Goal: Information Seeking & Learning: Compare options

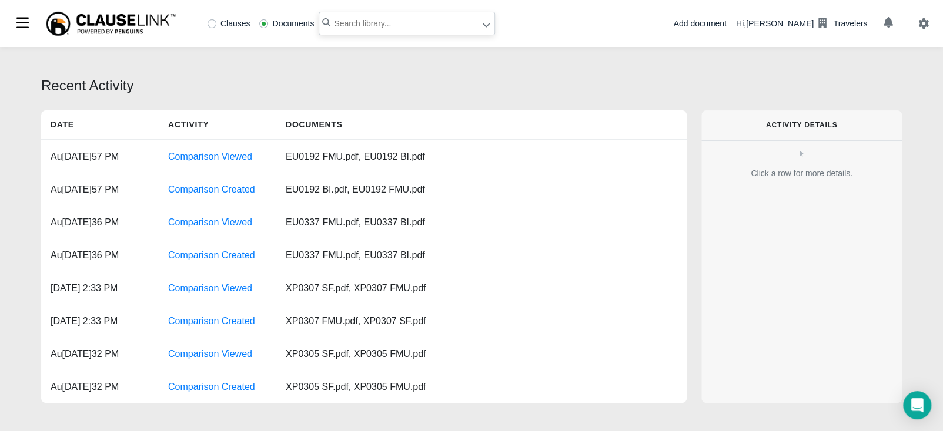
click at [433, 25] on input "text" at bounding box center [407, 24] width 176 height 24
type input "cgd405"
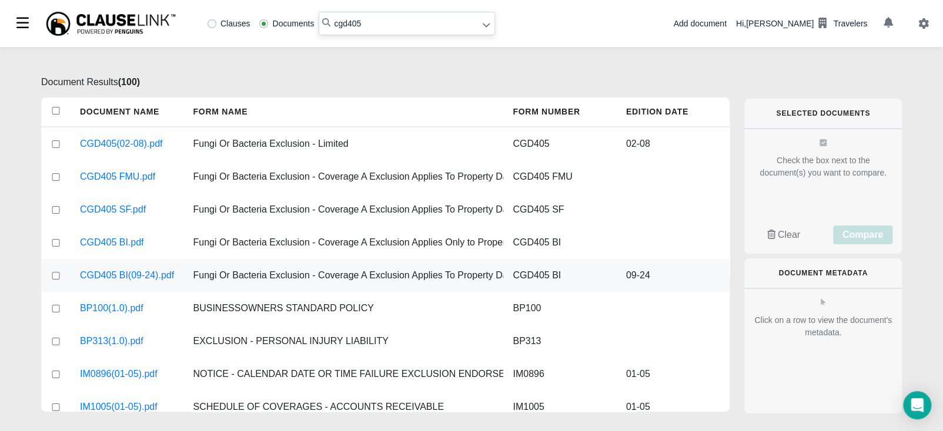
click at [56, 279] on input "checkbox" at bounding box center [56, 276] width 11 height 8
checkbox input "true"
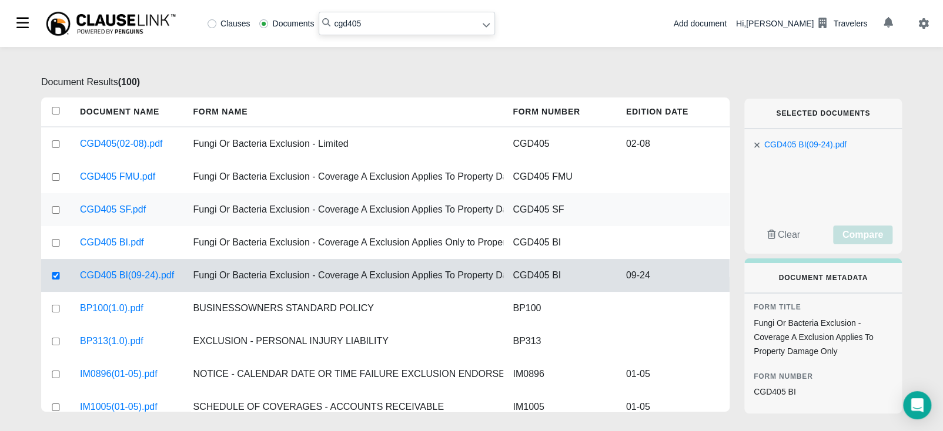
click at [56, 209] on input "checkbox" at bounding box center [56, 210] width 11 height 8
checkbox input "true"
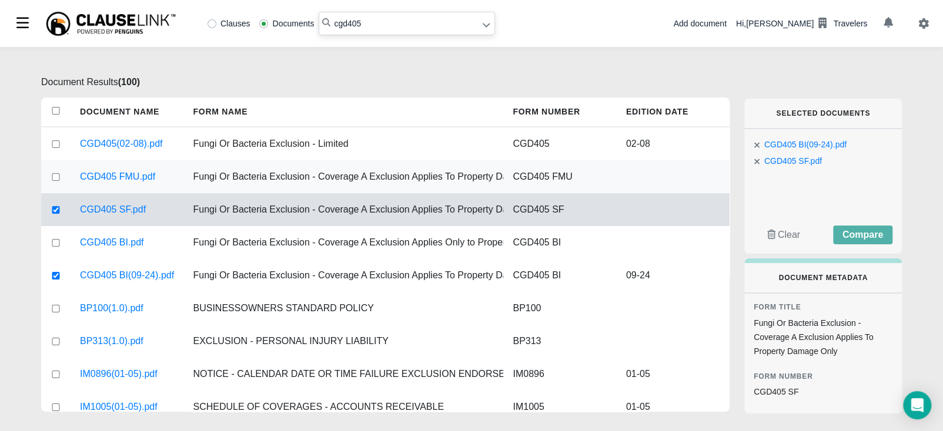
click at [61, 173] on input "checkbox" at bounding box center [56, 177] width 11 height 8
checkbox input "true"
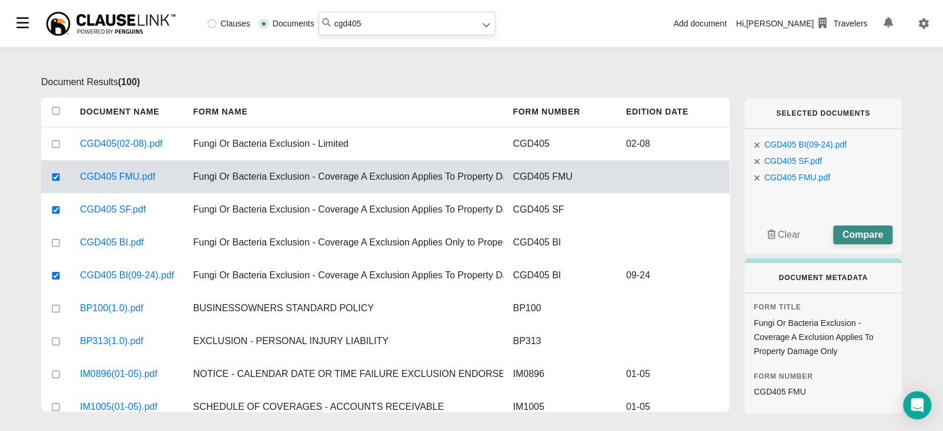
click at [867, 233] on span "Compare" at bounding box center [862, 235] width 41 height 10
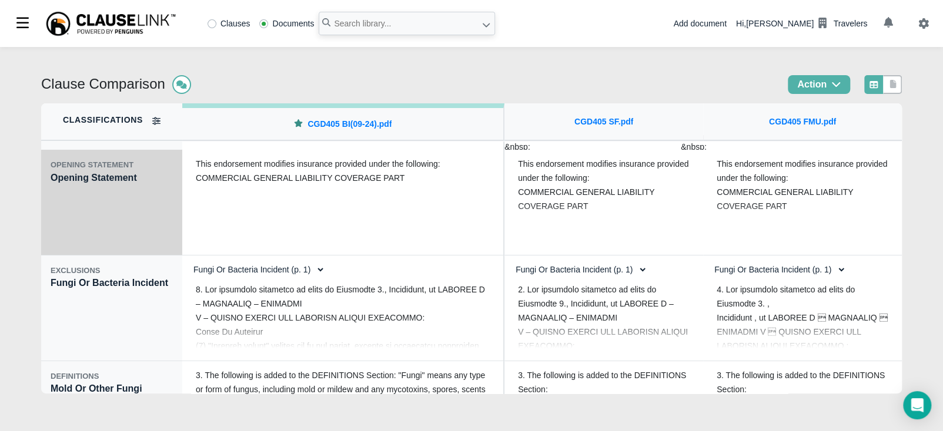
click at [121, 226] on div "OPENING STATEMENT Opening Statement" at bounding box center [111, 203] width 141 height 106
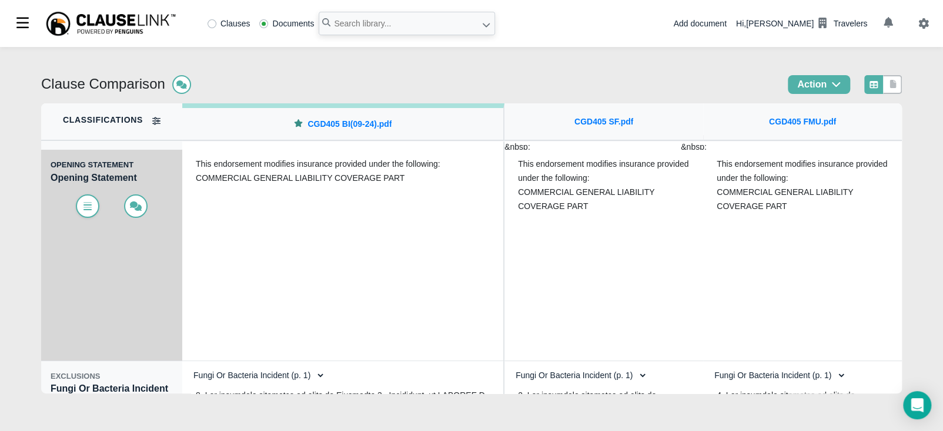
click at [83, 206] on icon at bounding box center [88, 206] width 12 height 9
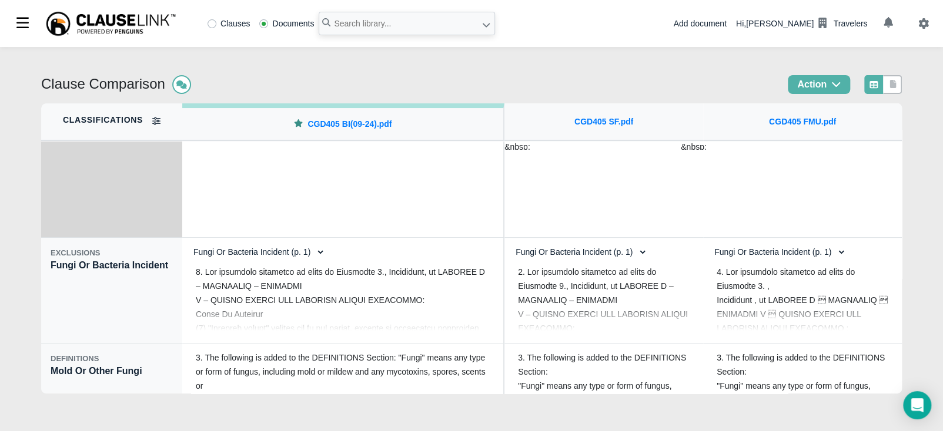
scroll to position [132, 0]
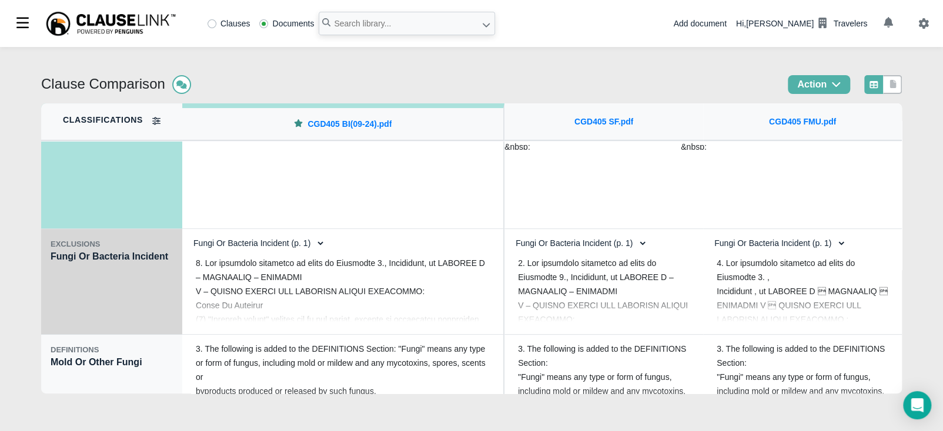
click at [126, 300] on div "EXCLUSIONS Fungi Or Bacteria Incident" at bounding box center [111, 282] width 141 height 106
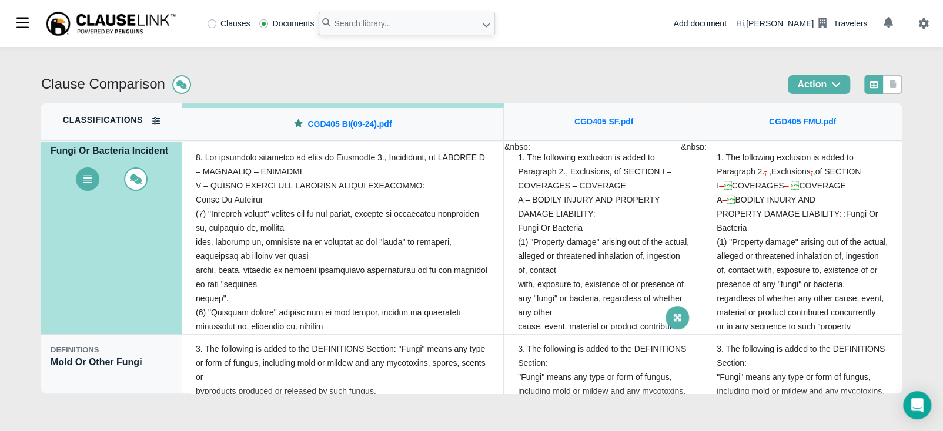
click at [665, 314] on span at bounding box center [677, 318] width 24 height 24
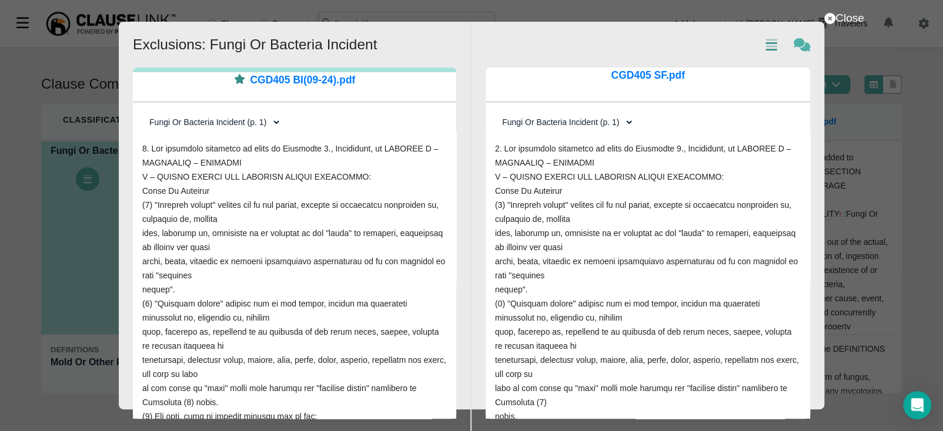
click at [769, 49] on icon "Show text diffs" at bounding box center [771, 44] width 16 height 13
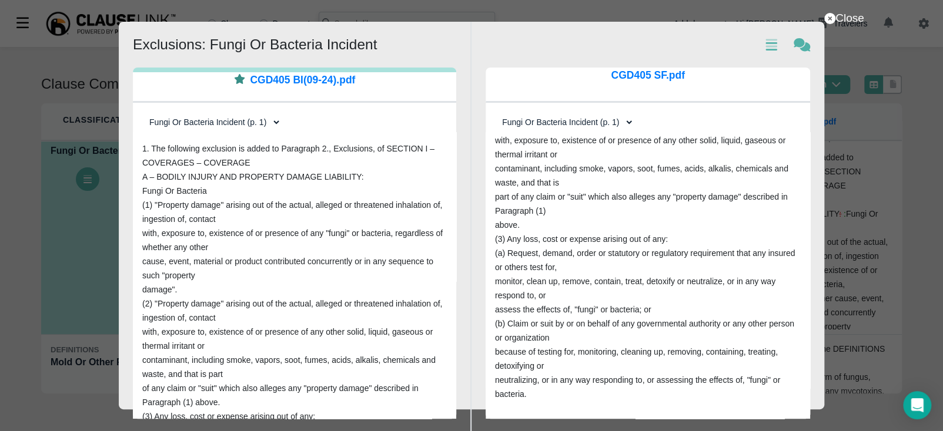
scroll to position [0, 0]
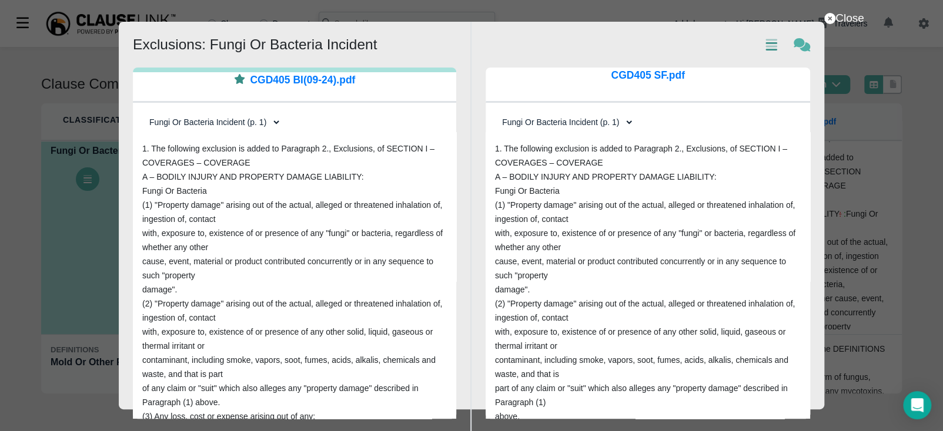
click at [768, 48] on icon "Show text diffs" at bounding box center [771, 44] width 16 height 13
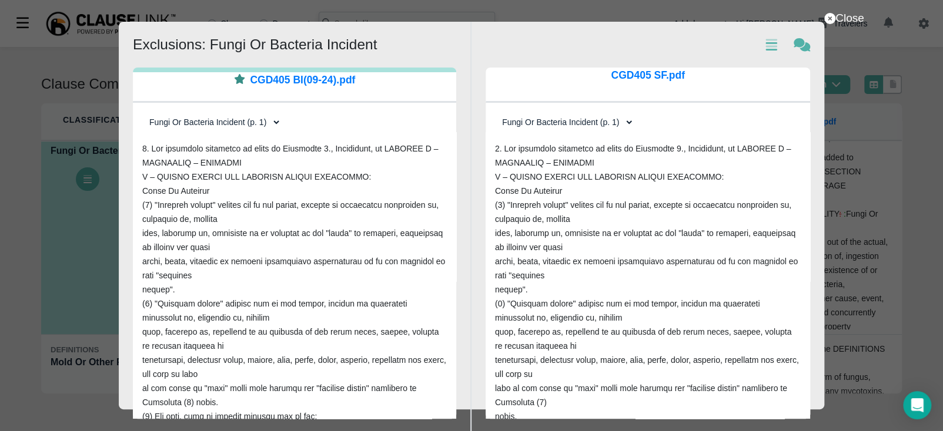
click at [627, 122] on select "Fungi Or Bacteria Incident (p. 1) Fungi Or Bacteria Incident (p. 1)" at bounding box center [564, 122] width 139 height 20
click at [495, 112] on select "Fungi Or Bacteria Incident (p. 1) Fungi Or Bacteria Incident (p. 1)" at bounding box center [564, 122] width 139 height 20
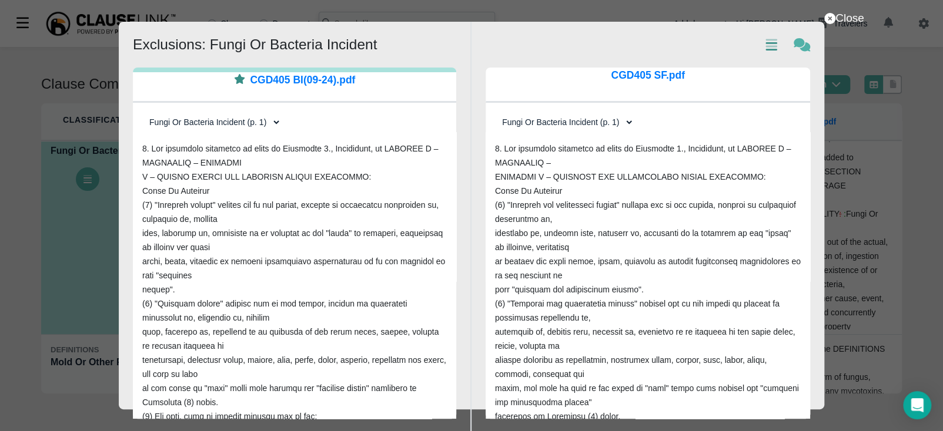
click at [776, 42] on icon "Show text diffs" at bounding box center [771, 44] width 16 height 13
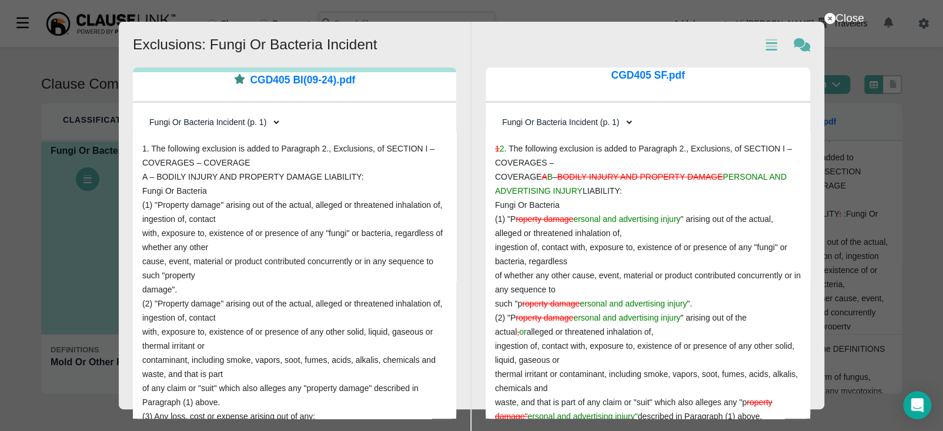
click at [624, 120] on select "Fungi Or Bacteria Incident (p. 1) Fungi Or Bacteria Incident (p. 1)" at bounding box center [564, 122] width 139 height 20
select select "0"
click at [495, 112] on select "Fungi Or Bacteria Incident (p. 1) Fungi Or Bacteria Incident (p. 1)" at bounding box center [564, 122] width 139 height 20
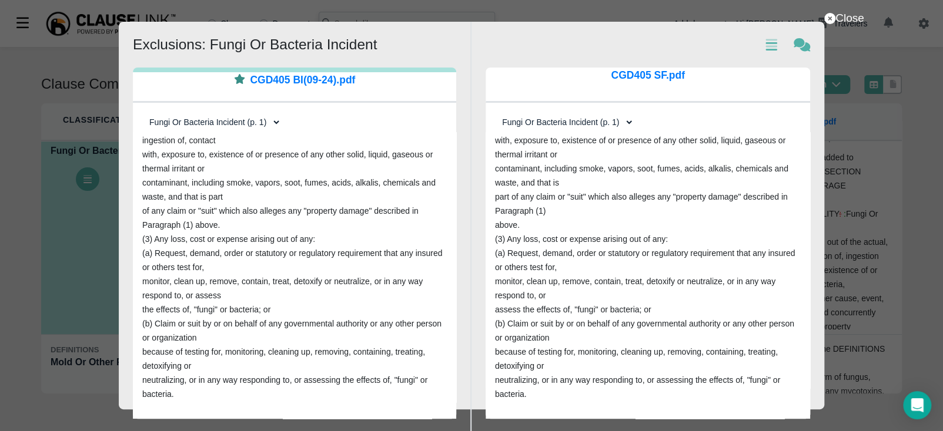
scroll to position [178, 0]
click at [267, 124] on select "Fungi Or Bacteria Incident (p. 1) Fungi Or Bacteria Incident (p. 1)" at bounding box center [211, 122] width 139 height 20
select select "1"
click at [142, 112] on select "Fungi Or Bacteria Incident (p. 1) Fungi Or Bacteria Incident (p. 1)" at bounding box center [211, 122] width 139 height 20
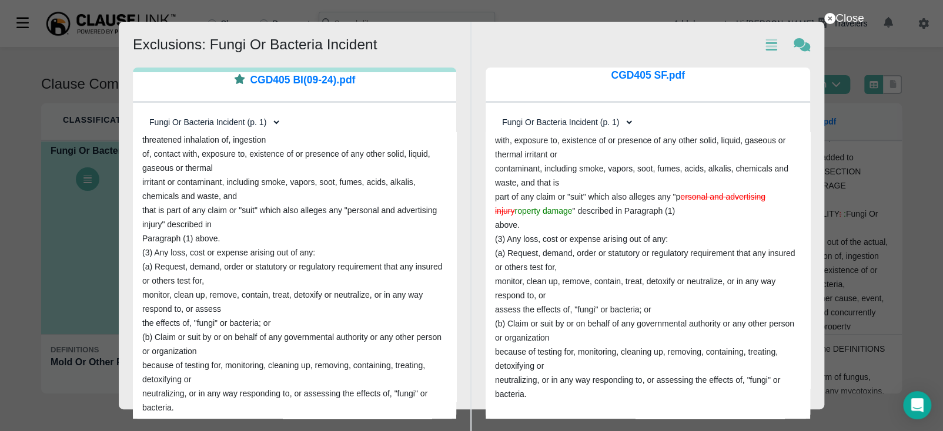
click at [597, 122] on select "Fungi Or Bacteria Incident (p. 1) Fungi Or Bacteria Incident (p. 1)" at bounding box center [564, 122] width 139 height 20
click at [495, 112] on select "Fungi Or Bacteria Incident (p. 1) Fungi Or Bacteria Incident (p. 1)" at bounding box center [564, 122] width 139 height 20
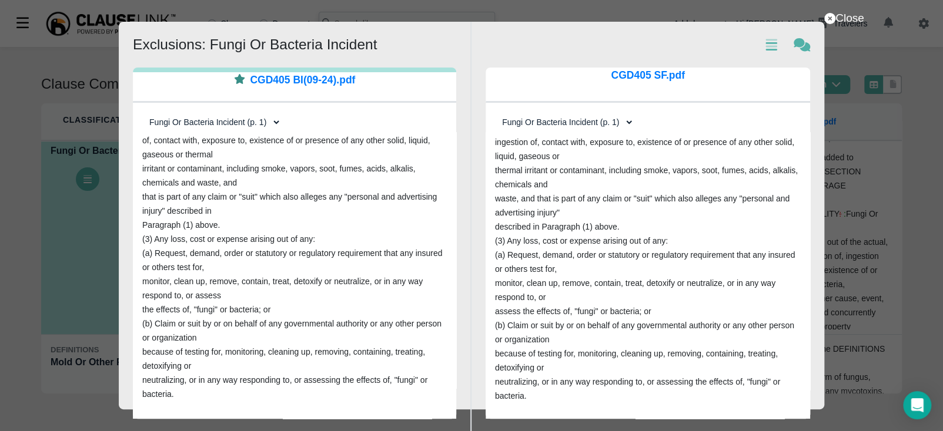
scroll to position [193, 0]
click at [597, 118] on select "Fungi Or Bacteria Incident (p. 1) Fungi Or Bacteria Incident (p. 1)" at bounding box center [564, 122] width 139 height 20
select select "0"
click at [495, 112] on select "Fungi Or Bacteria Incident (p. 1) Fungi Or Bacteria Incident (p. 1)" at bounding box center [564, 122] width 139 height 20
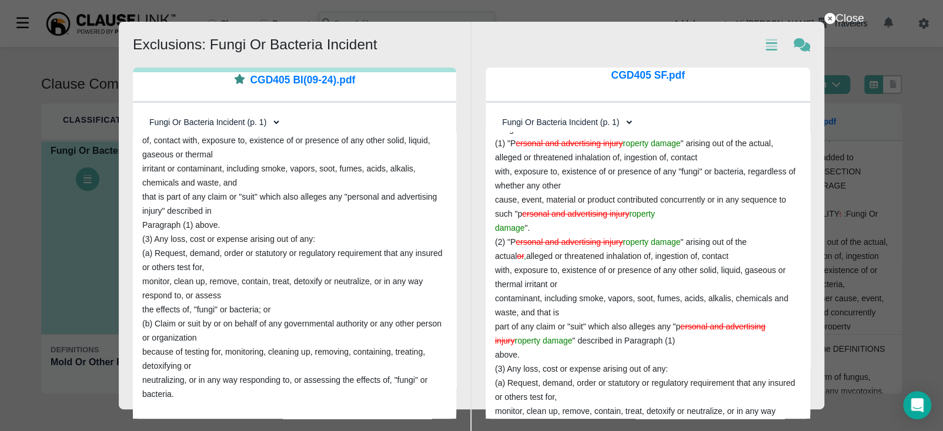
scroll to position [60, 0]
click at [240, 123] on select "Fungi Or Bacteria Incident (p. 1) Fungi Or Bacteria Incident (p. 1)" at bounding box center [211, 122] width 139 height 20
select select "0"
click at [142, 112] on select "Fungi Or Bacteria Incident (p. 1) Fungi Or Bacteria Incident (p. 1)" at bounding box center [211, 122] width 139 height 20
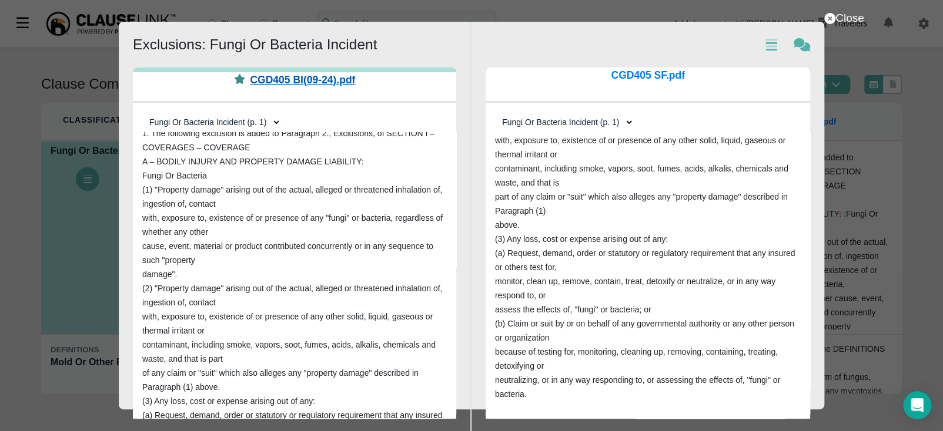
scroll to position [0, 0]
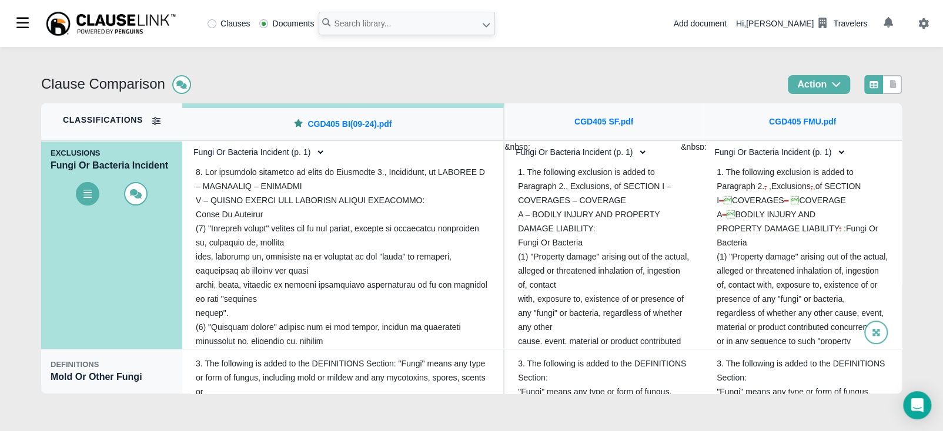
drag, startPoint x: 812, startPoint y: 274, endPoint x: 806, endPoint y: 272, distance: 6.3
click at [808, 262] on span "(1) "Property damage" arising out of the actual," at bounding box center [801, 256] width 171 height 9
click at [872, 330] on icon at bounding box center [876, 333] width 8 height 8
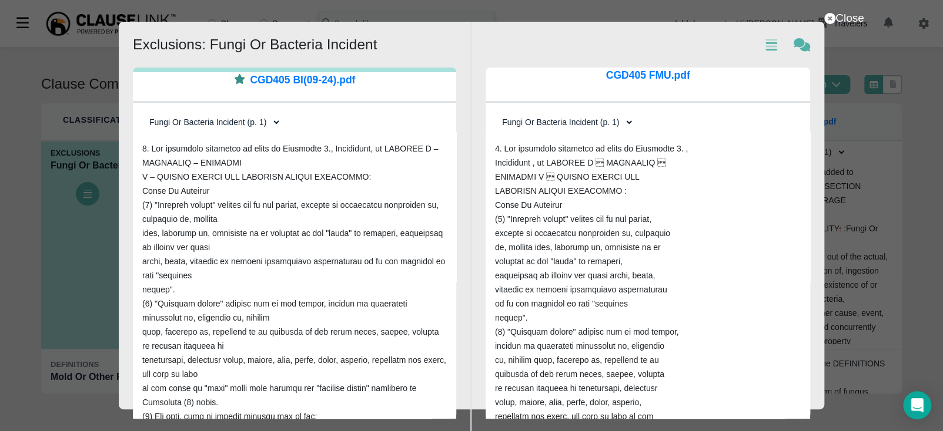
click at [220, 119] on select "Fungi Or Bacteria Incident (p. 1) Fungi Or Bacteria Incident (p. 1)" at bounding box center [211, 122] width 139 height 20
select select "1"
click at [142, 112] on select "Fungi Or Bacteria Incident (p. 1) Fungi Or Bacteria Incident (p. 1)" at bounding box center [211, 122] width 139 height 20
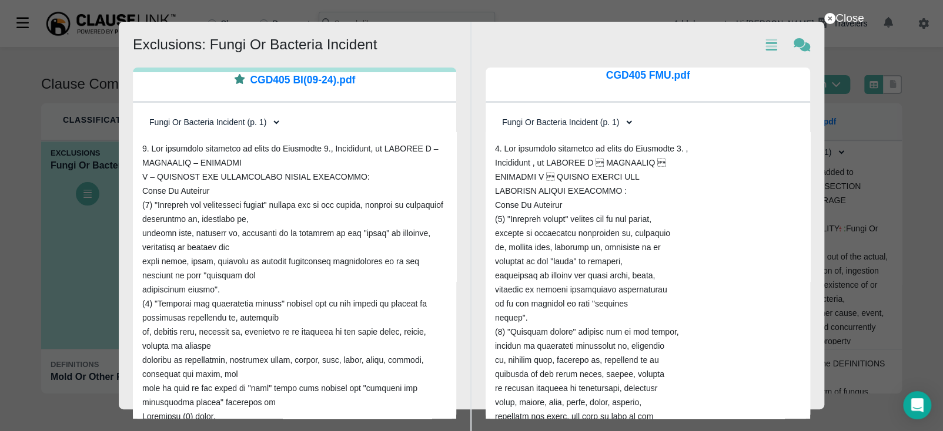
click at [589, 126] on select "Fungi Or Bacteria Incident (p. 1) Fungi Or Bacteria Incident (p. 1)" at bounding box center [564, 122] width 139 height 20
select select "1"
click at [495, 112] on select "Fungi Or Bacteria Incident (p. 1) Fungi Or Bacteria Incident (p. 1)" at bounding box center [564, 122] width 139 height 20
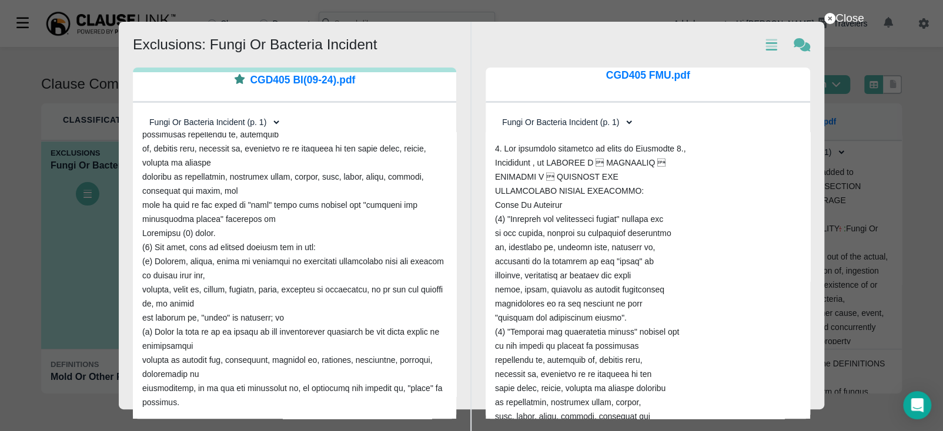
click at [612, 119] on select "Fungi Or Bacteria Incident (p. 1) Fungi Or Bacteria Incident (p. 1)" at bounding box center [564, 122] width 139 height 20
click at [341, 168] on div at bounding box center [294, 275] width 323 height 287
click at [262, 120] on select "Fungi Or Bacteria Incident (p. 1) Fungi Or Bacteria Incident (p. 1)" at bounding box center [211, 122] width 139 height 20
click at [635, 233] on div at bounding box center [647, 275] width 324 height 287
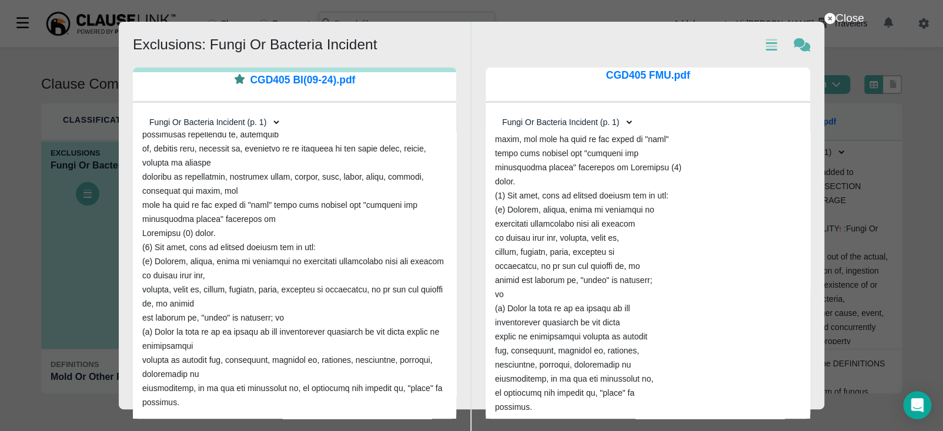
scroll to position [297, 0]
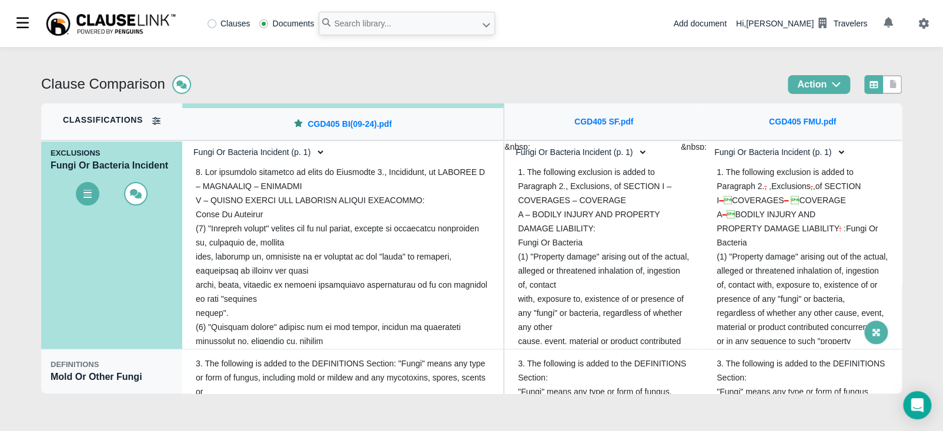
click at [872, 336] on span at bounding box center [876, 333] width 24 height 24
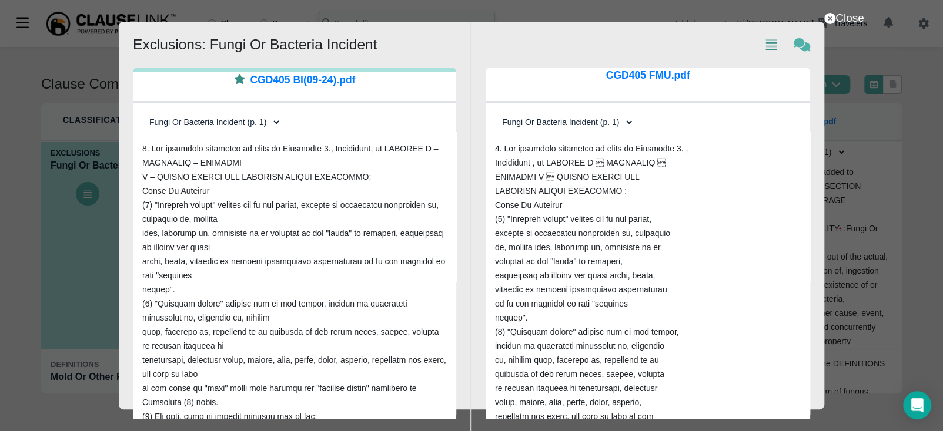
click at [769, 43] on icon at bounding box center [771, 46] width 12 height 8
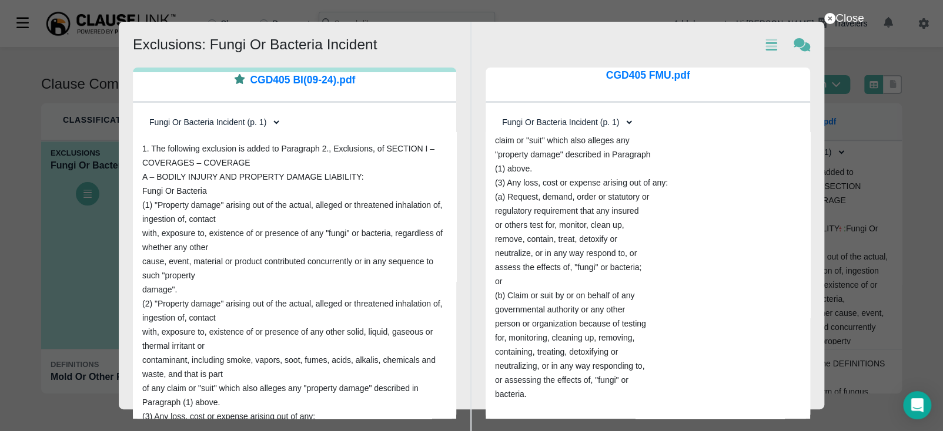
scroll to position [291, 0]
click at [597, 129] on select "Fungi Or Bacteria Incident (p. 1) Fungi Or Bacteria Incident (p. 1)" at bounding box center [564, 122] width 139 height 20
select select "1"
click at [495, 112] on select "Fungi Or Bacteria Incident (p. 1) Fungi Or Bacteria Incident (p. 1)" at bounding box center [564, 122] width 139 height 20
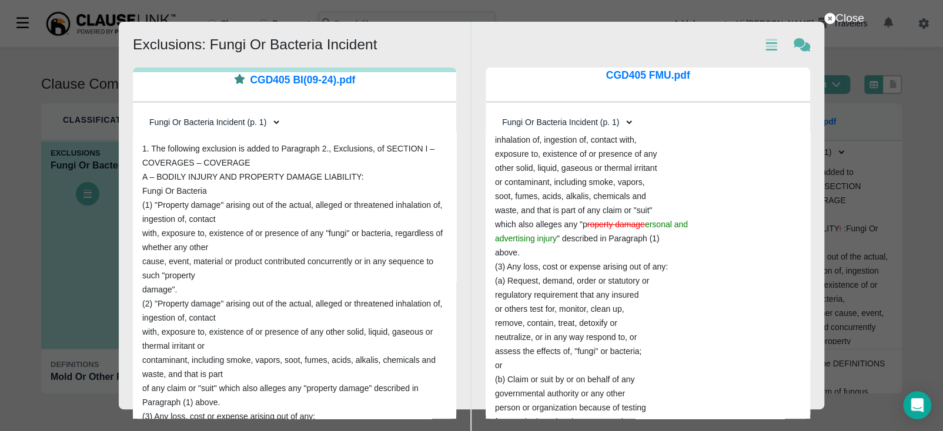
click at [234, 123] on select "Fungi Or Bacteria Incident (p. 1) Fungi Or Bacteria Incident (p. 1)" at bounding box center [211, 122] width 139 height 20
select select "1"
click at [142, 112] on select "Fungi Or Bacteria Incident (p. 1) Fungi Or Bacteria Incident (p. 1)" at bounding box center [211, 122] width 139 height 20
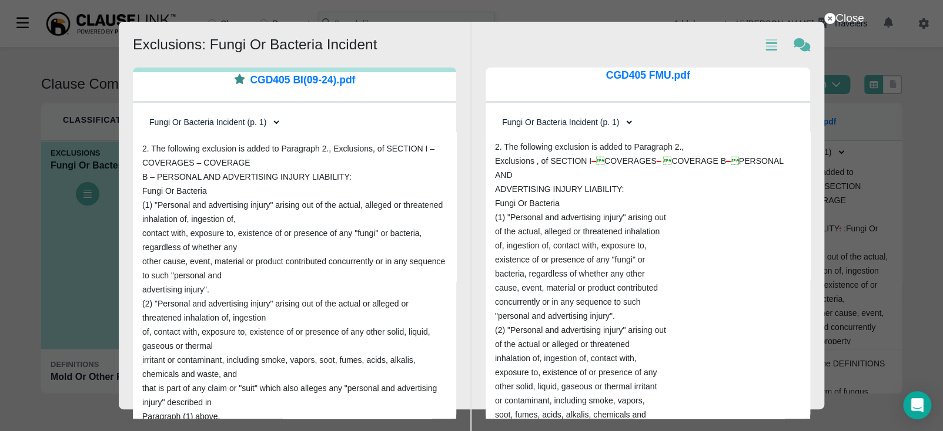
scroll to position [0, 0]
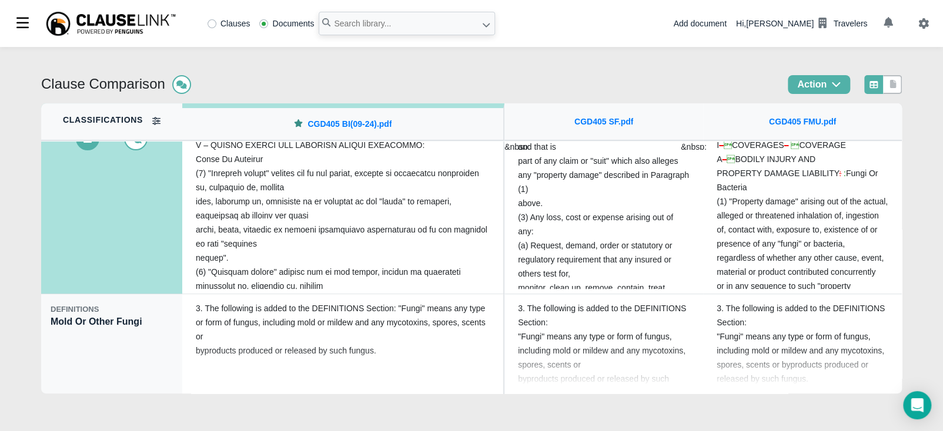
scroll to position [179, 0]
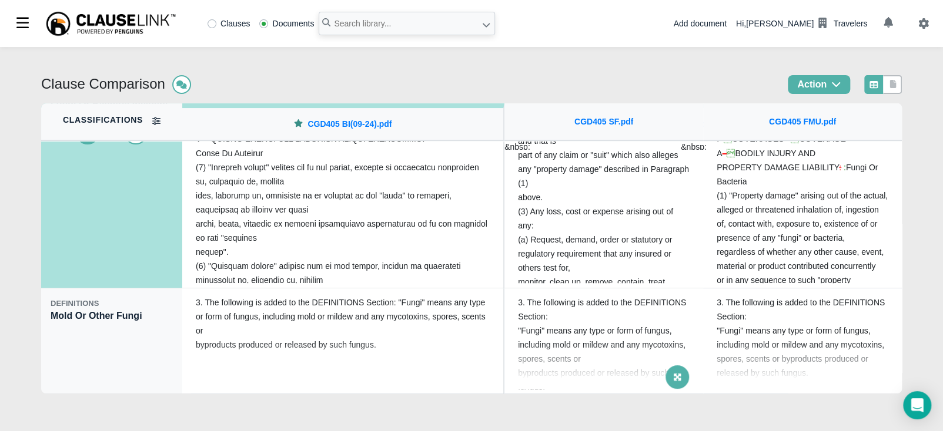
click at [674, 377] on icon at bounding box center [677, 377] width 7 height 7
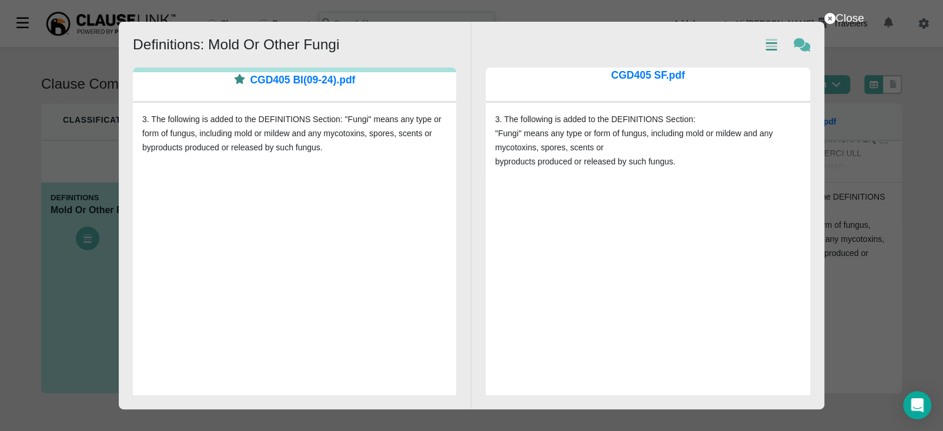
click at [769, 48] on icon at bounding box center [771, 43] width 12 height 8
drag, startPoint x: 846, startPoint y: 21, endPoint x: 846, endPoint y: 27, distance: 5.9
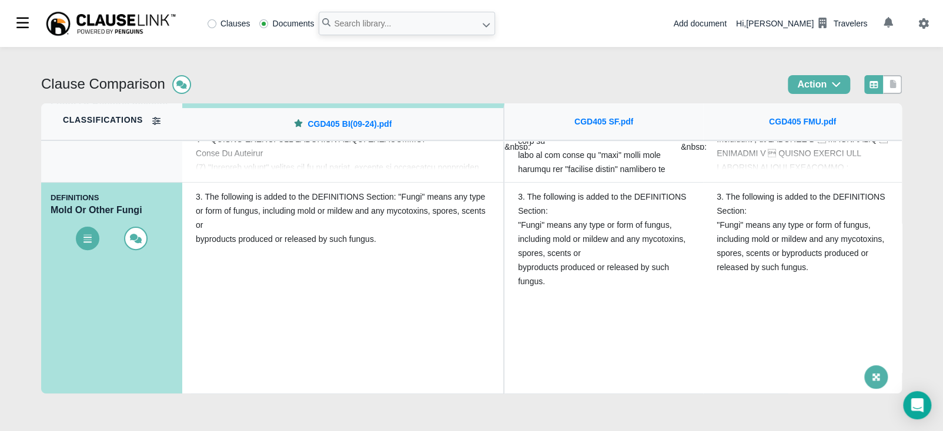
click at [864, 377] on span at bounding box center [876, 378] width 24 height 24
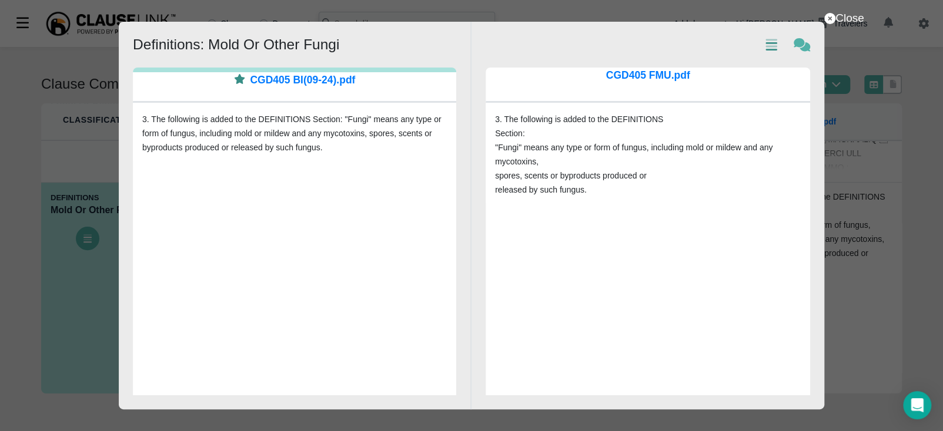
click at [770, 48] on icon at bounding box center [771, 43] width 12 height 8
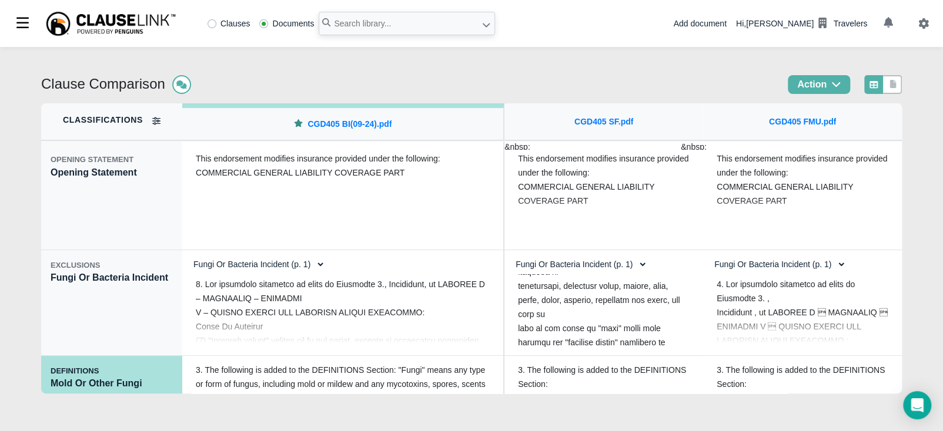
scroll to position [0, 0]
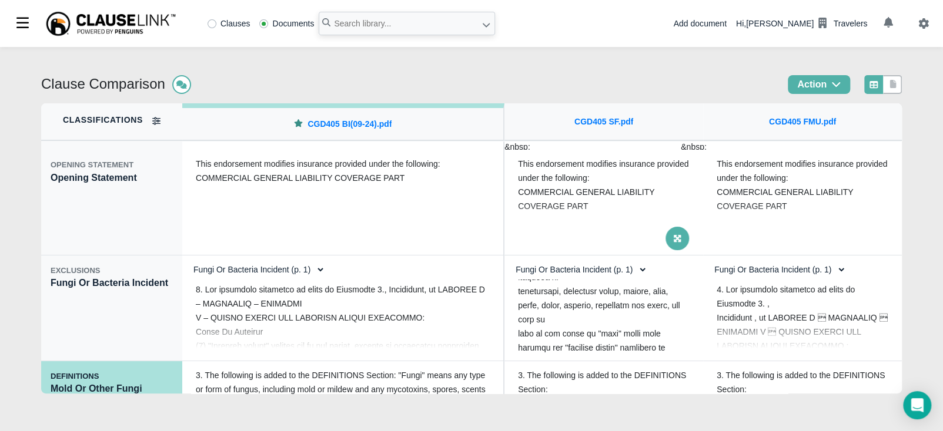
click at [674, 243] on span at bounding box center [677, 239] width 24 height 24
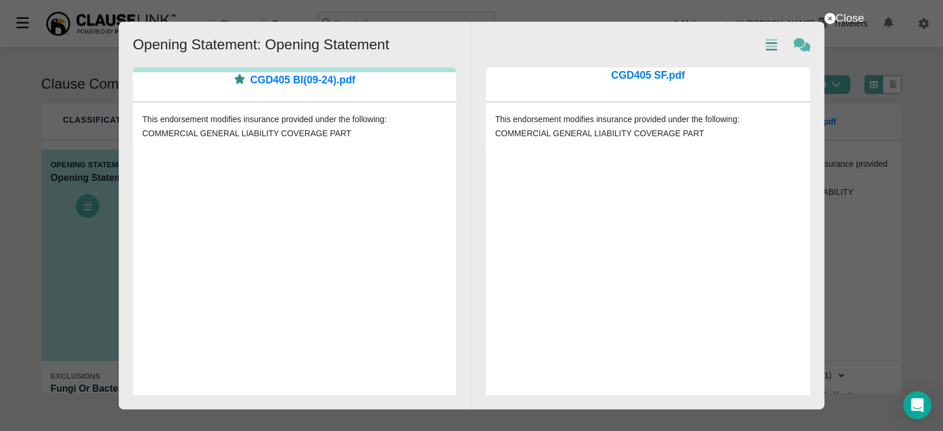
click at [772, 49] on icon "Show text diffs" at bounding box center [771, 44] width 16 height 13
click at [848, 9] on div "Close Show text diffs Show Comments Opening Statement: Opening Statement CGD405…" at bounding box center [471, 215] width 943 height 431
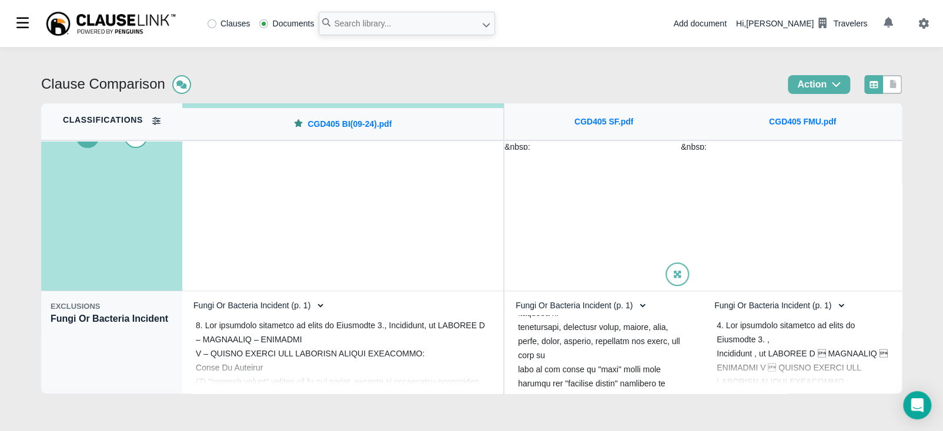
scroll to position [179, 0]
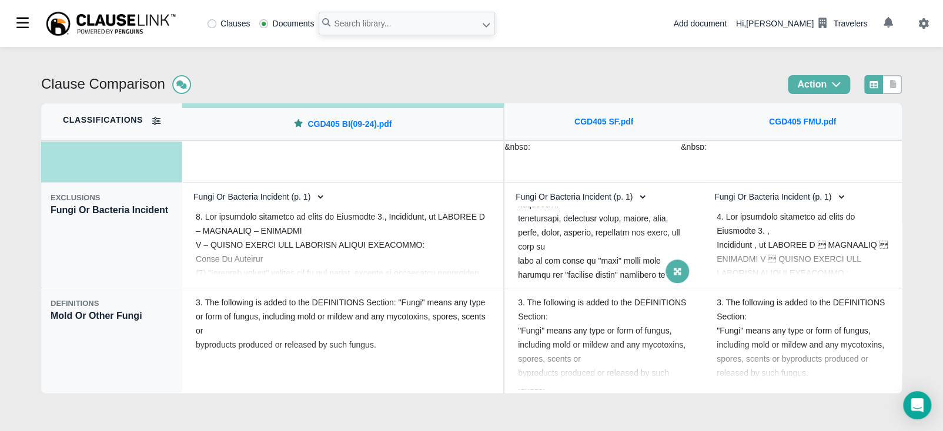
click at [676, 272] on icon at bounding box center [677, 271] width 8 height 8
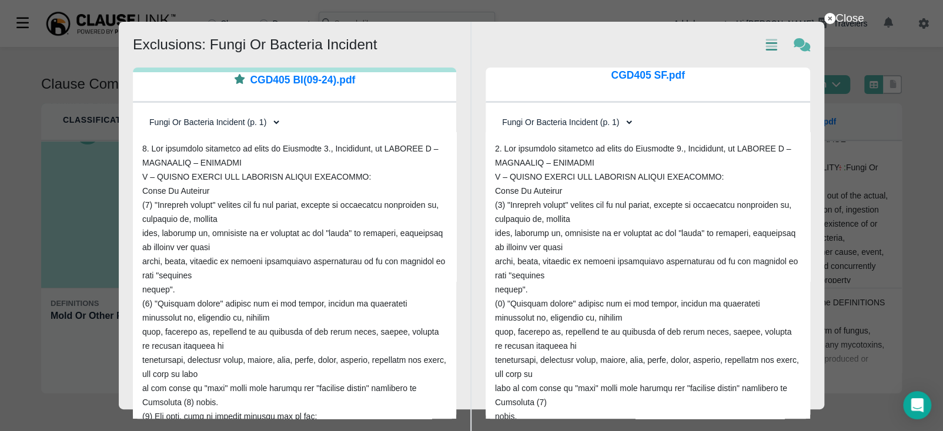
click at [769, 45] on icon "Show text diffs" at bounding box center [771, 44] width 16 height 13
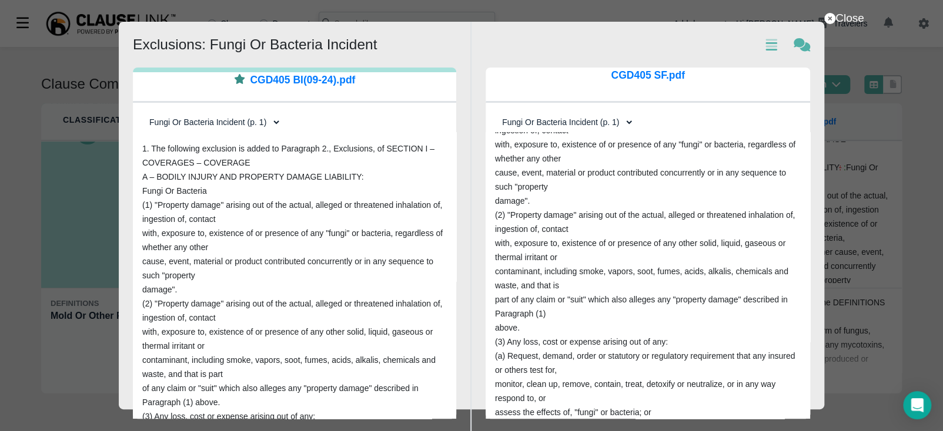
scroll to position [193, 0]
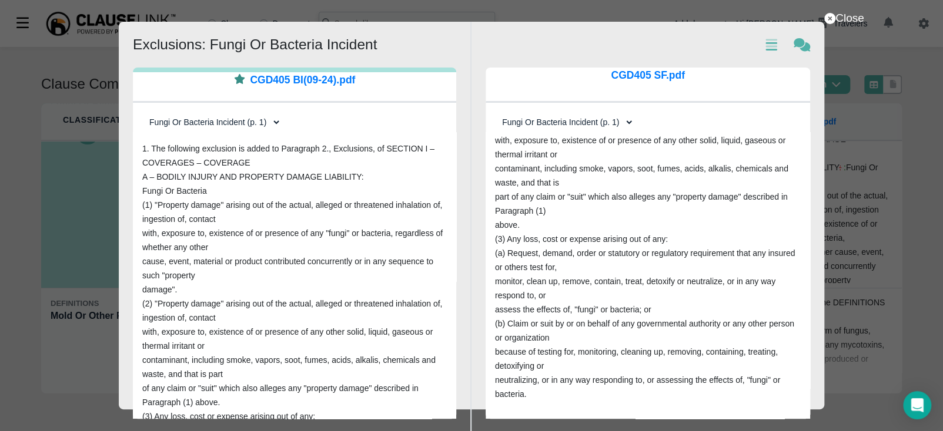
click at [605, 123] on select "Fungi Or Bacteria Incident (p. 1) Fungi Or Bacteria Incident (p. 1)" at bounding box center [564, 122] width 139 height 20
click at [495, 112] on select "Fungi Or Bacteria Incident (p. 1) Fungi Or Bacteria Incident (p. 1)" at bounding box center [564, 122] width 139 height 20
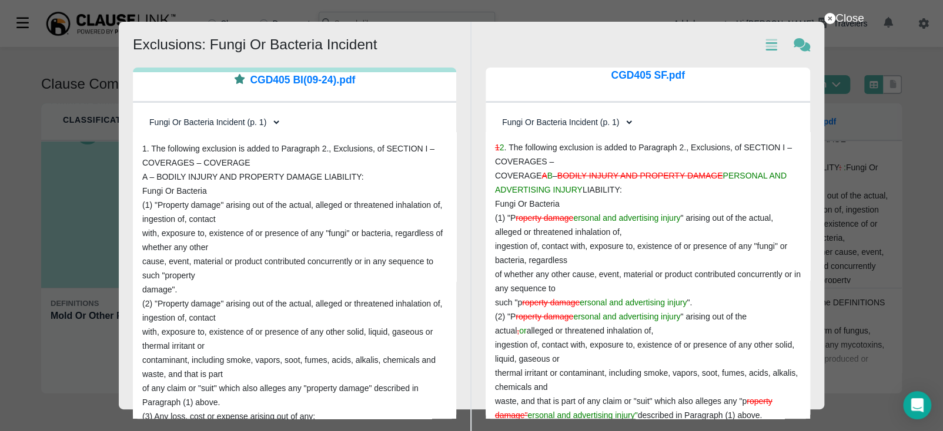
scroll to position [0, 0]
click at [563, 129] on select "Fungi Or Bacteria Incident (p. 1) Fungi Or Bacteria Incident (p. 1)" at bounding box center [564, 122] width 139 height 20
click at [495, 112] on select "Fungi Or Bacteria Incident (p. 1) Fungi Or Bacteria Incident (p. 1)" at bounding box center [564, 122] width 139 height 20
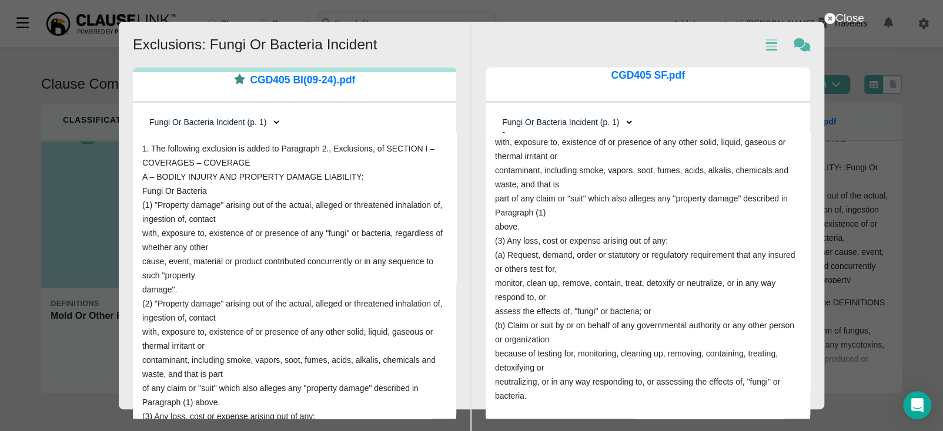
scroll to position [193, 0]
click at [587, 125] on select "Fungi Or Bacteria Incident (p. 1) Fungi Or Bacteria Incident (p. 1)" at bounding box center [564, 122] width 139 height 20
select select "1"
click at [495, 112] on select "Fungi Or Bacteria Incident (p. 1) Fungi Or Bacteria Incident (p. 1)" at bounding box center [564, 122] width 139 height 20
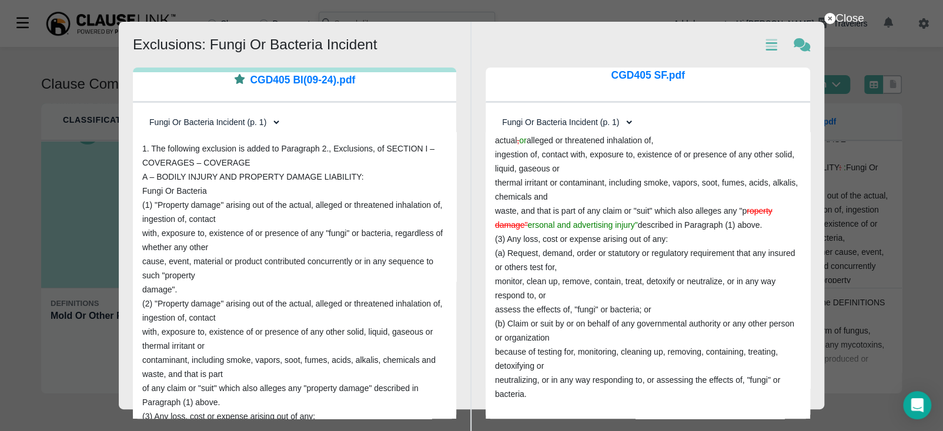
click at [240, 123] on select "Fungi Or Bacteria Incident (p. 1) Fungi Or Bacteria Incident (p. 1)" at bounding box center [211, 122] width 139 height 20
select select "1"
click at [142, 112] on select "Fungi Or Bacteria Incident (p. 1) Fungi Or Bacteria Incident (p. 1)" at bounding box center [211, 122] width 139 height 20
